Goal: Task Accomplishment & Management: Use online tool/utility

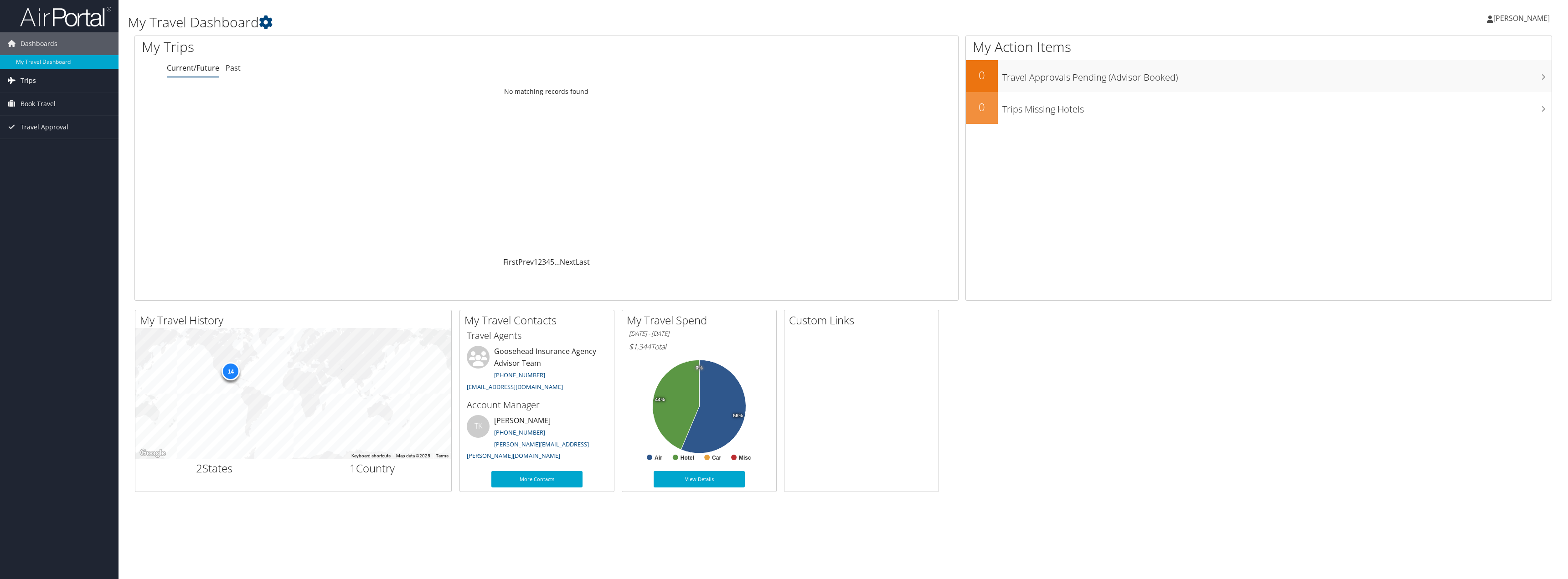
click at [38, 79] on link "Trips" at bounding box center [59, 80] width 118 height 23
click at [43, 144] on span "Book Travel" at bounding box center [38, 145] width 35 height 23
click at [54, 191] on link "Book/Manage Online Trips" at bounding box center [59, 190] width 118 height 14
